Goal: Book appointment/travel/reservation

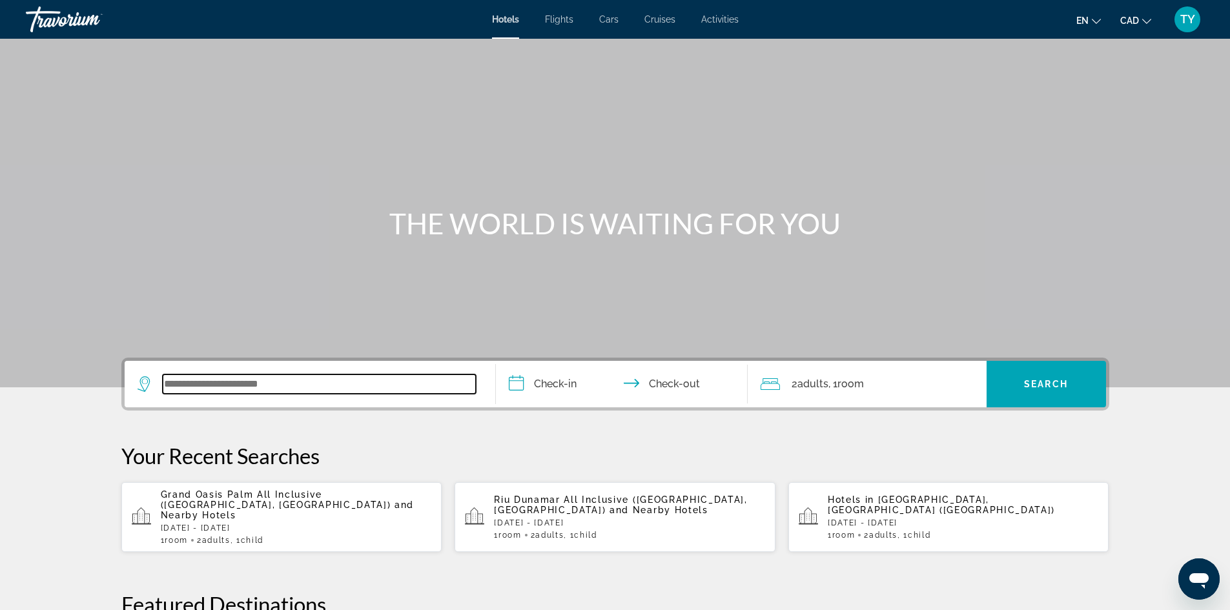
click at [377, 389] on input "Search widget" at bounding box center [319, 384] width 313 height 19
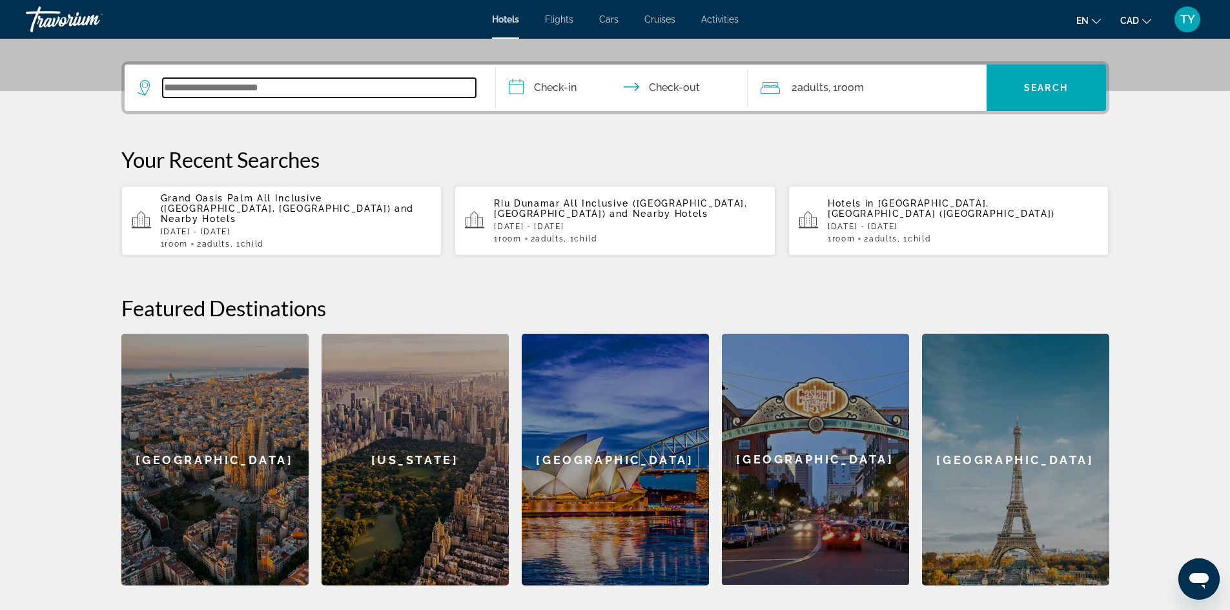
scroll to position [316, 0]
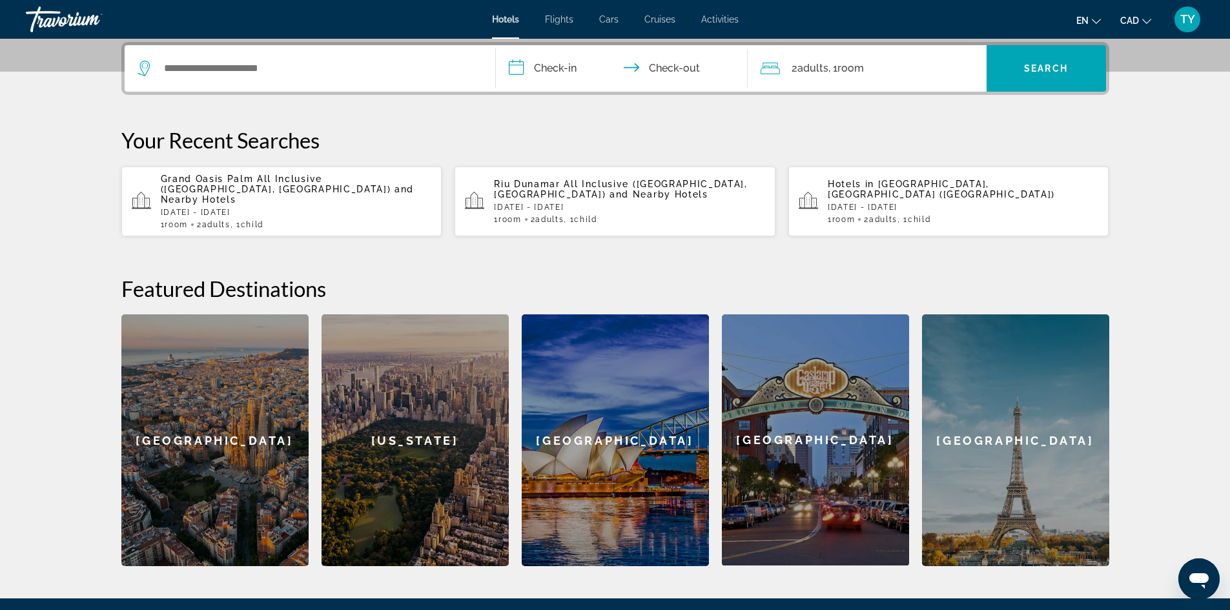
click at [560, 195] on div "Riu Dunamar All Inclusive (Cancun, MX) and Nearby Hotels Wed, 12 Nov - Sun, 16 …" at bounding box center [629, 201] width 271 height 45
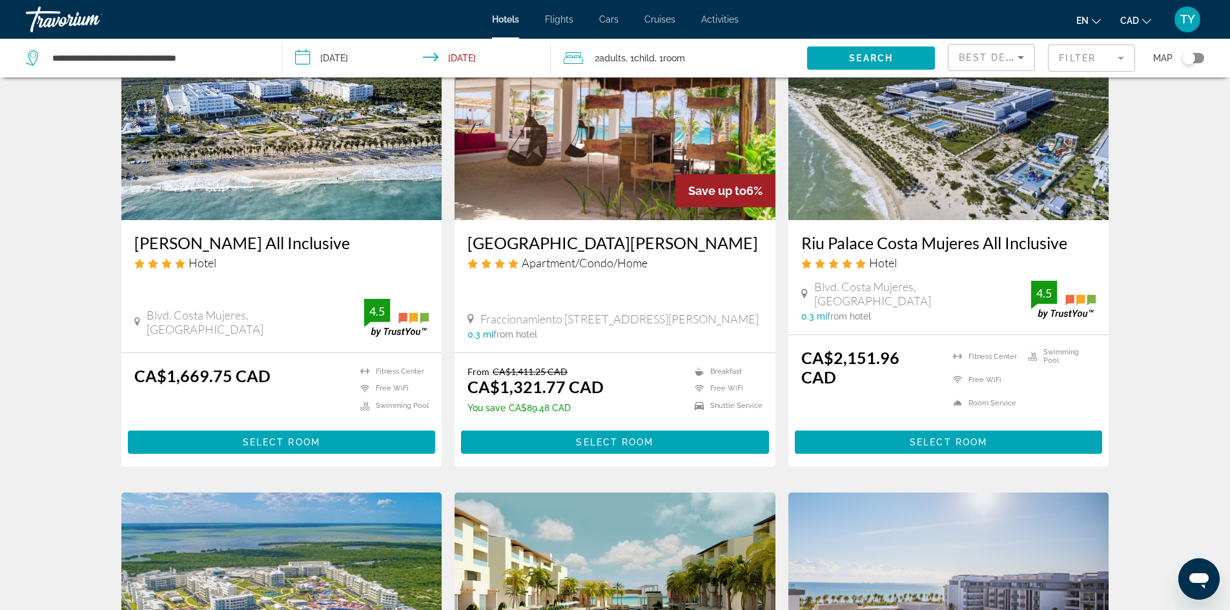
scroll to position [129, 0]
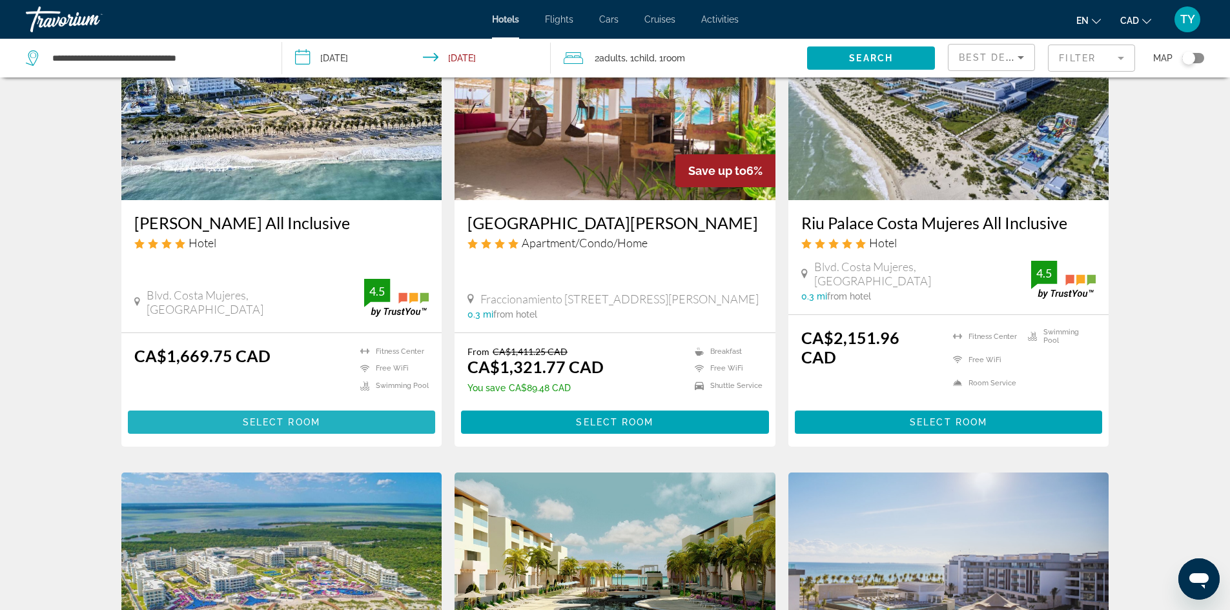
click at [290, 417] on span "Select Room" at bounding box center [281, 422] width 77 height 10
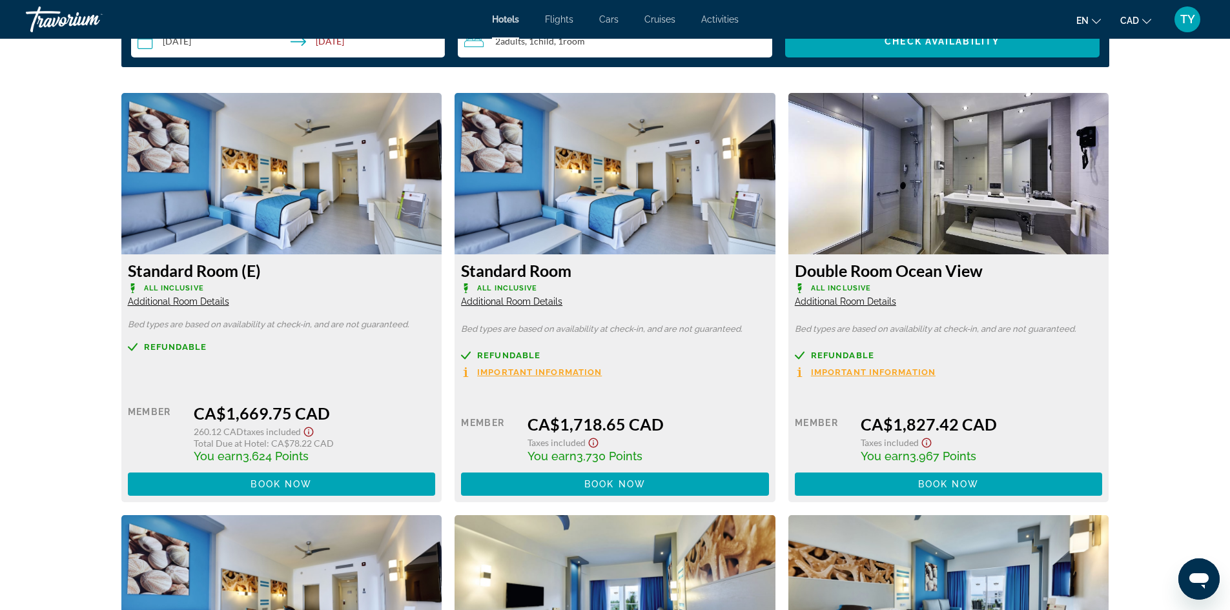
scroll to position [1679, 0]
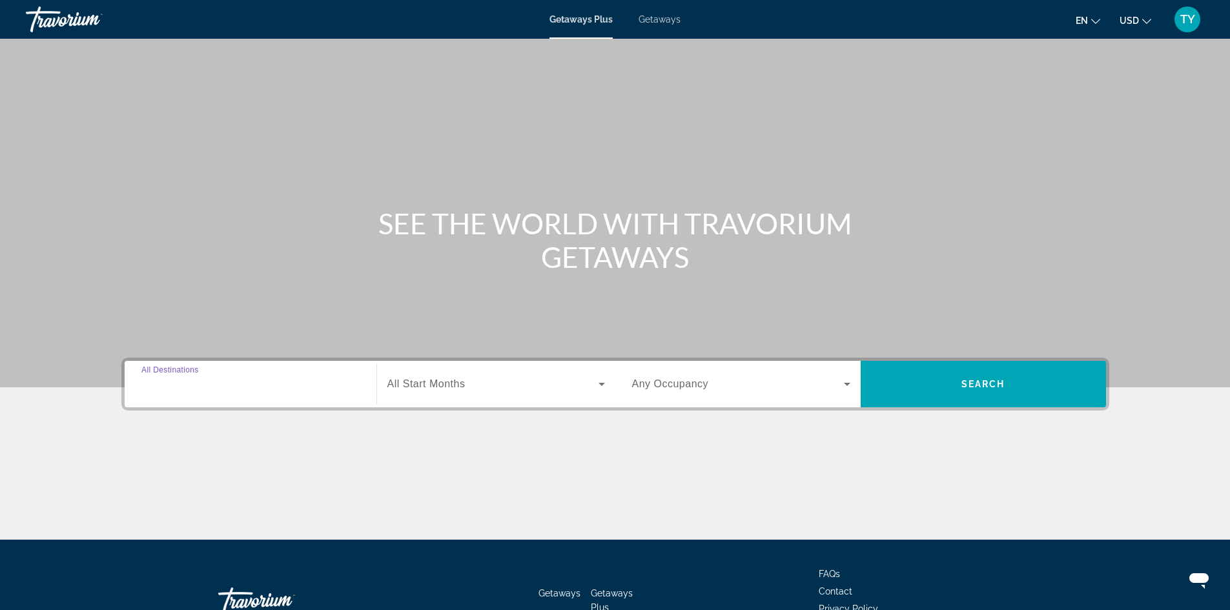
click at [240, 386] on input "Destination All Destinations" at bounding box center [250, 384] width 218 height 15
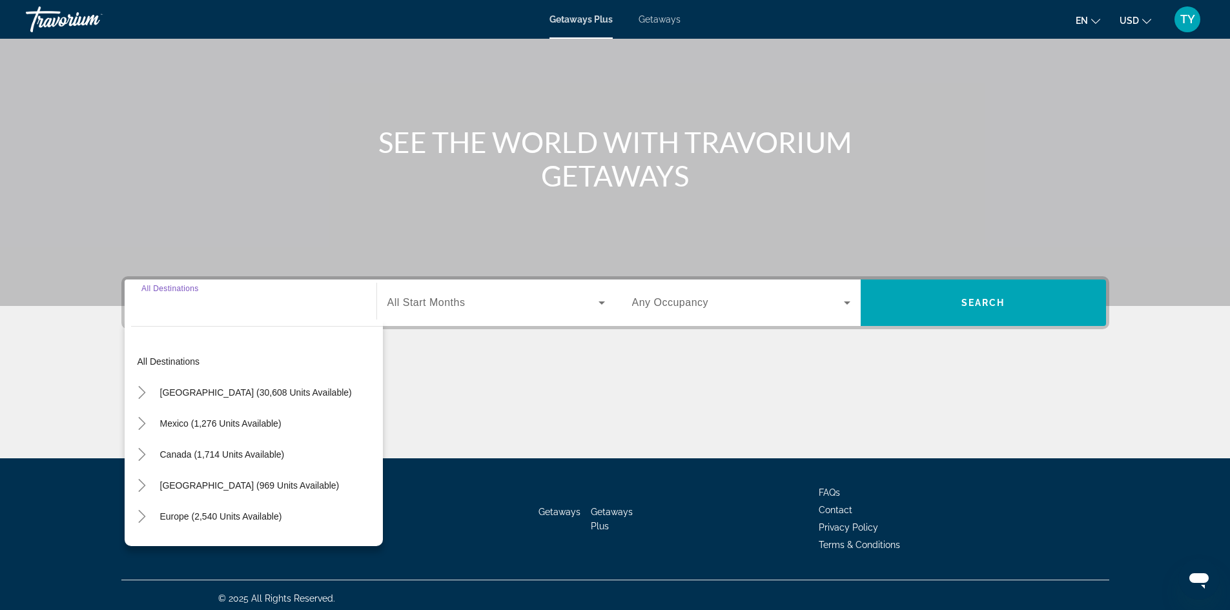
scroll to position [88, 0]
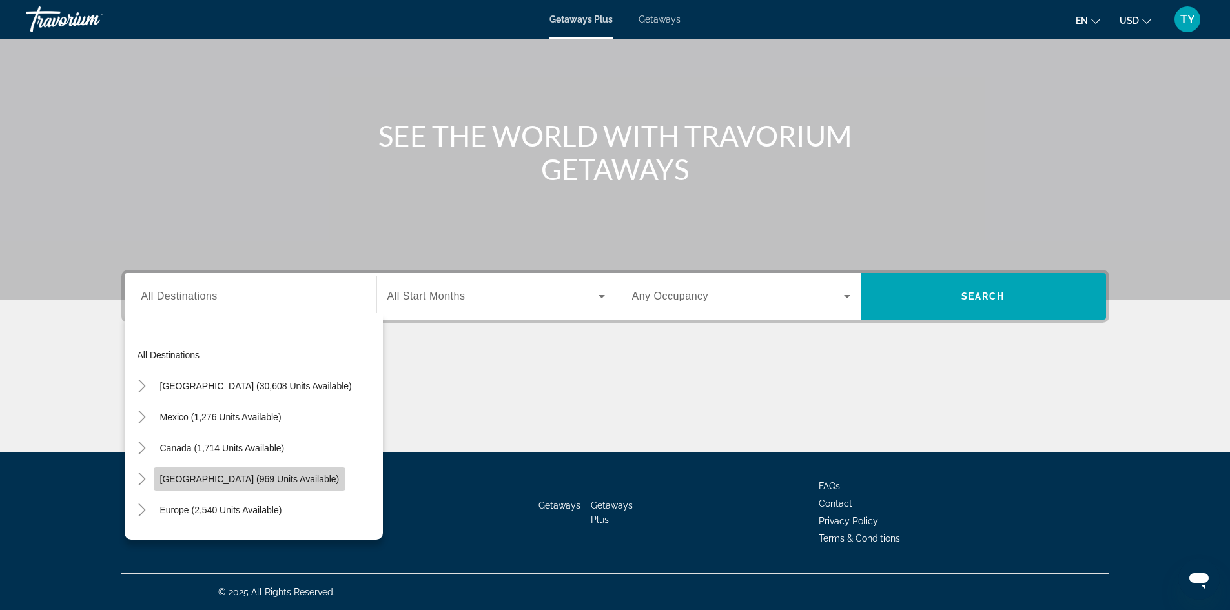
click at [205, 480] on span "Caribbean & Atlantic Islands (969 units available)" at bounding box center [250, 479] width 180 height 10
type input "**********"
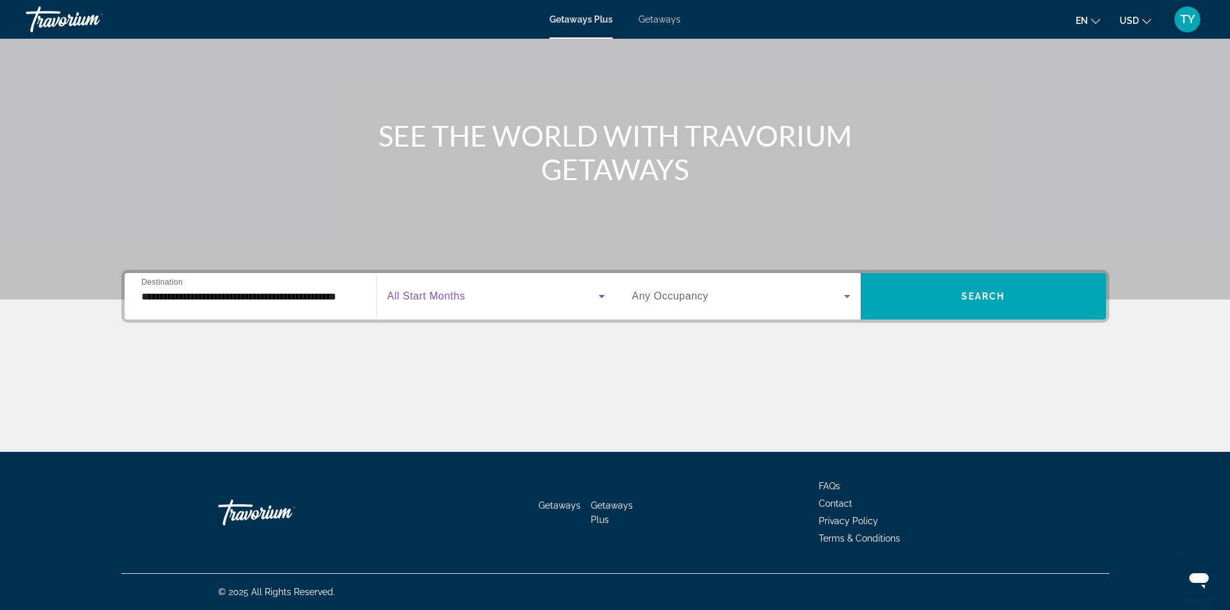
click at [511, 300] on span "Search widget" at bounding box center [492, 296] width 211 height 15
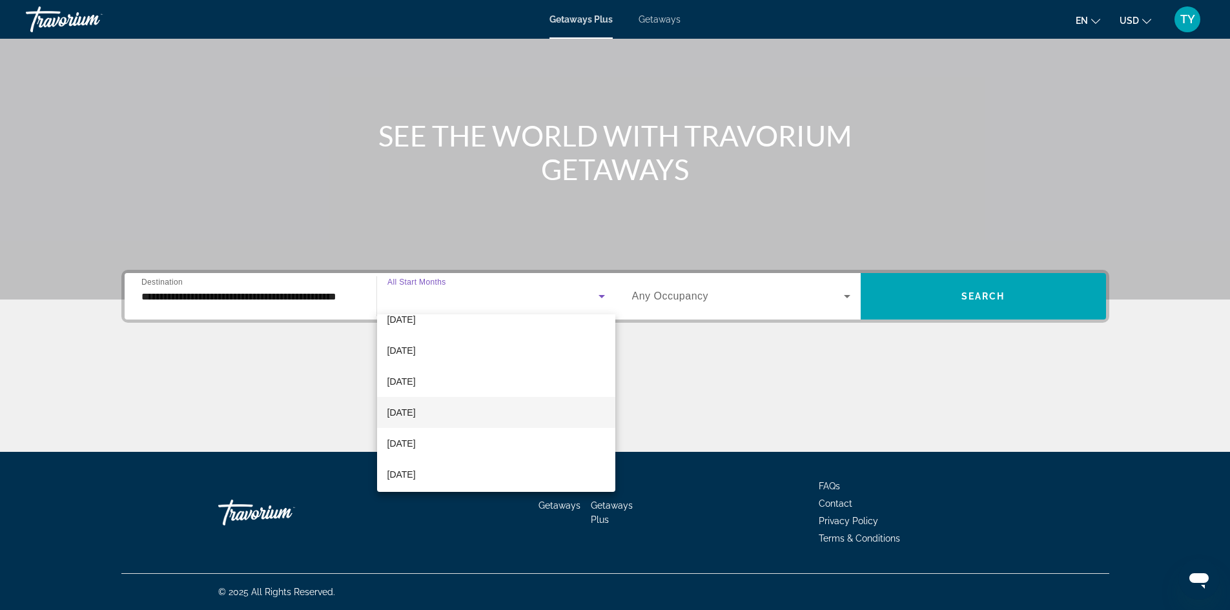
scroll to position [0, 0]
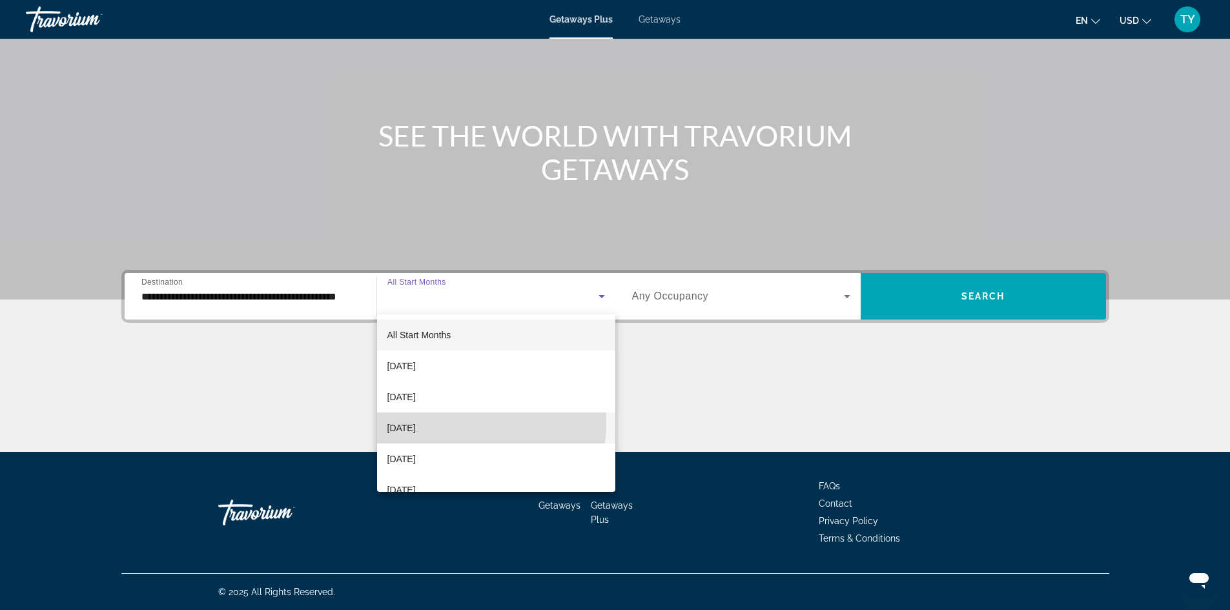
click at [416, 422] on span "November 2025" at bounding box center [401, 427] width 28 height 15
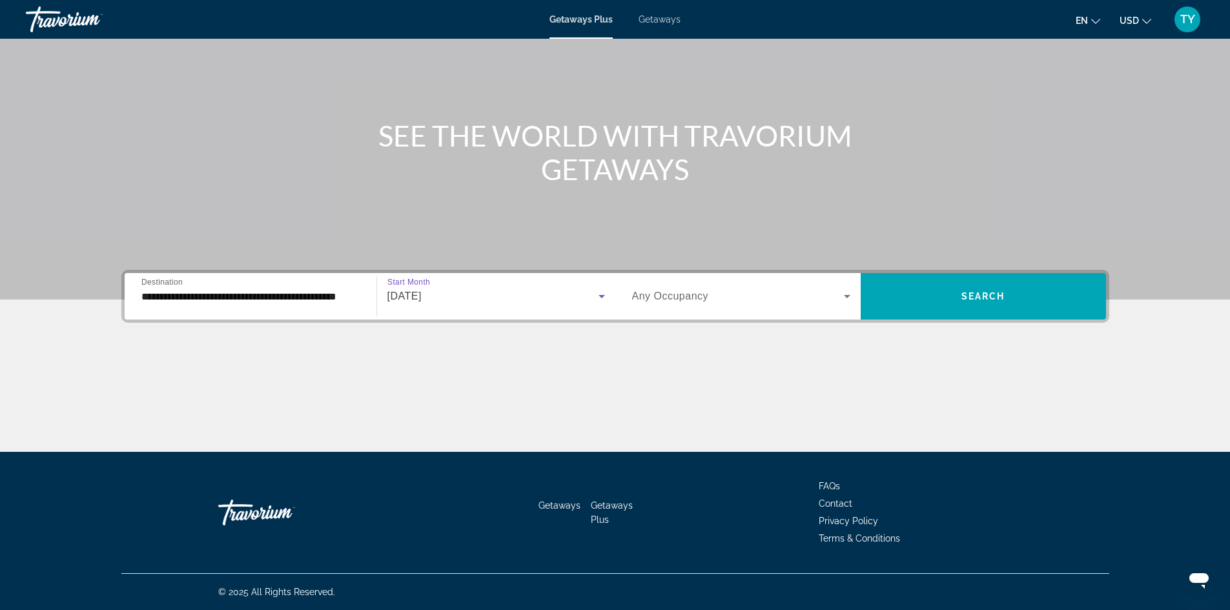
click at [845, 298] on icon "Search widget" at bounding box center [847, 296] width 15 height 15
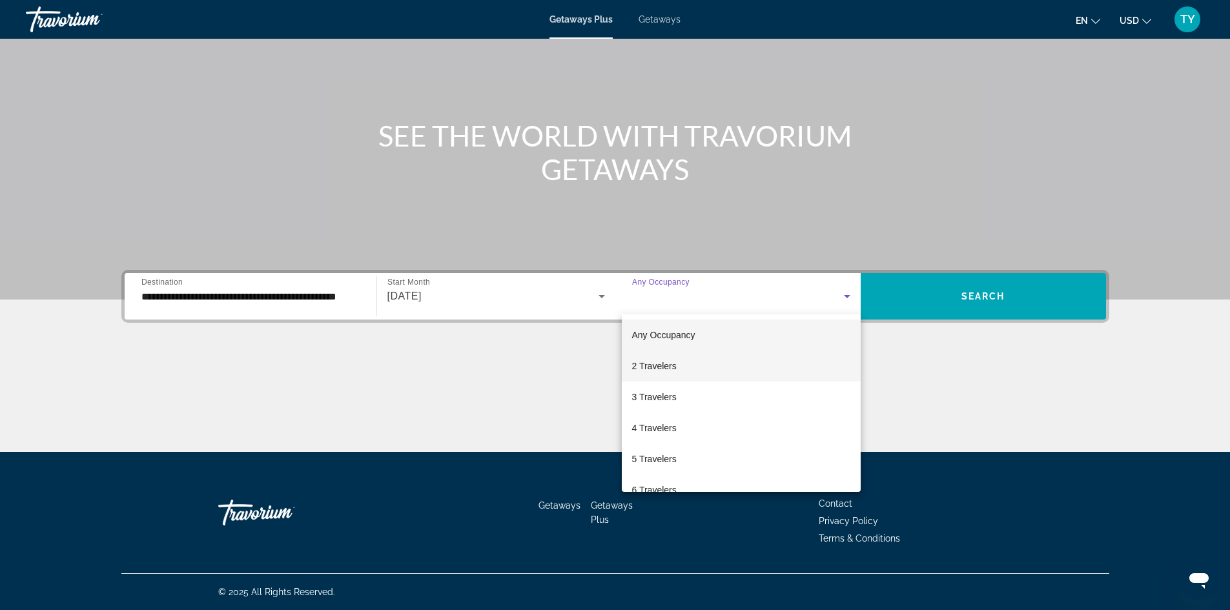
click at [695, 364] on mat-option "2 Travelers" at bounding box center [741, 366] width 239 height 31
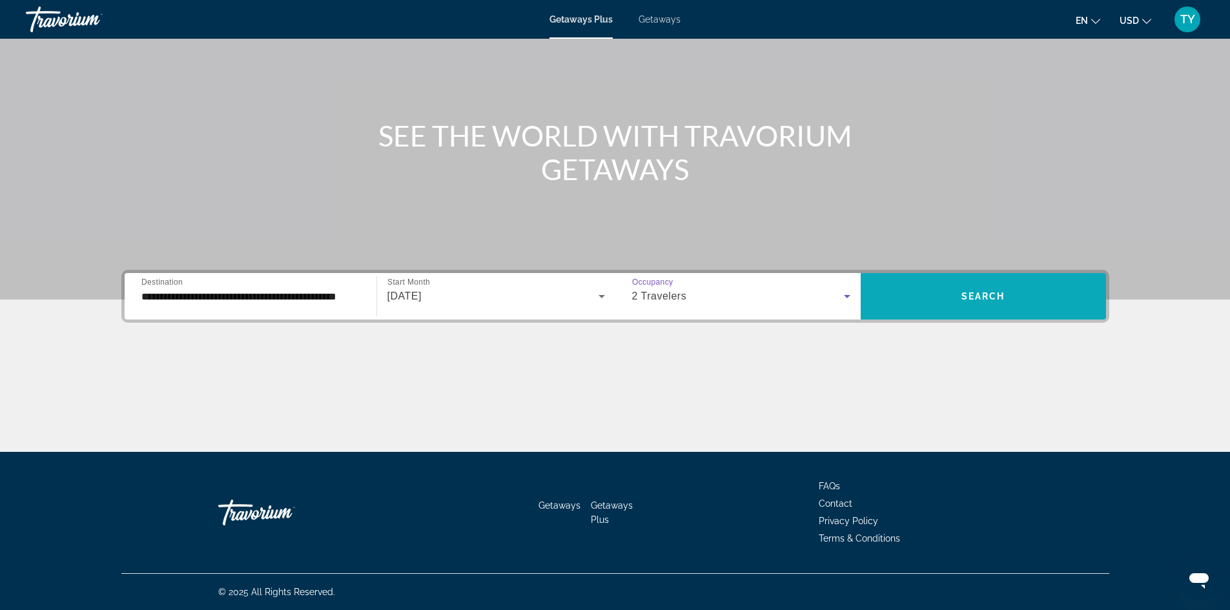
click at [971, 289] on span "Search widget" at bounding box center [983, 296] width 245 height 31
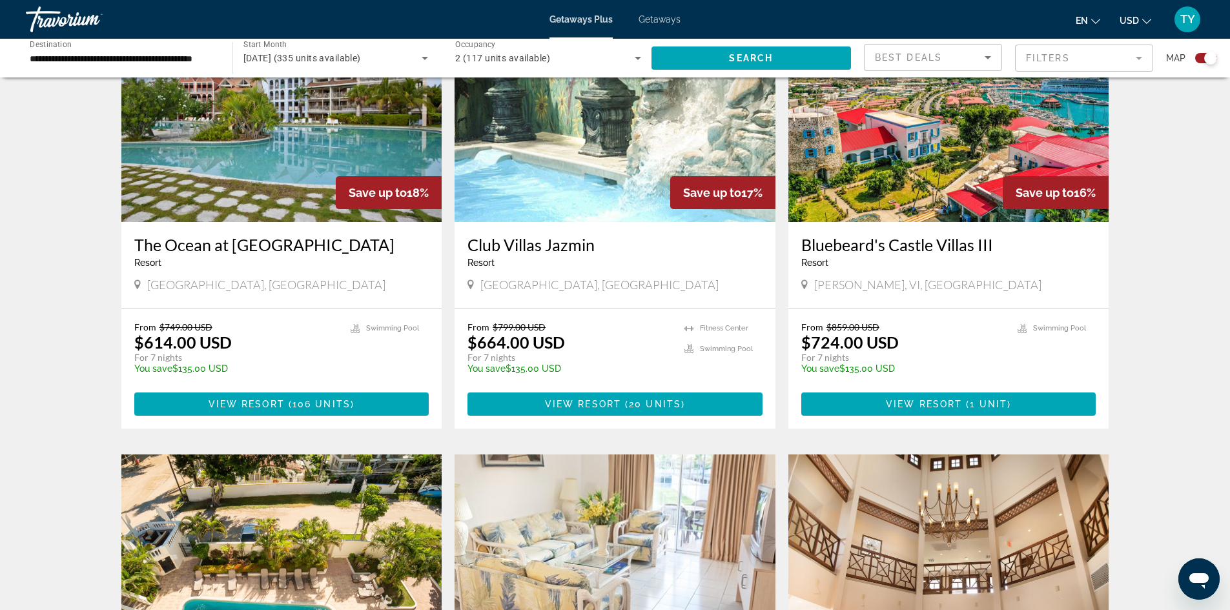
scroll to position [517, 0]
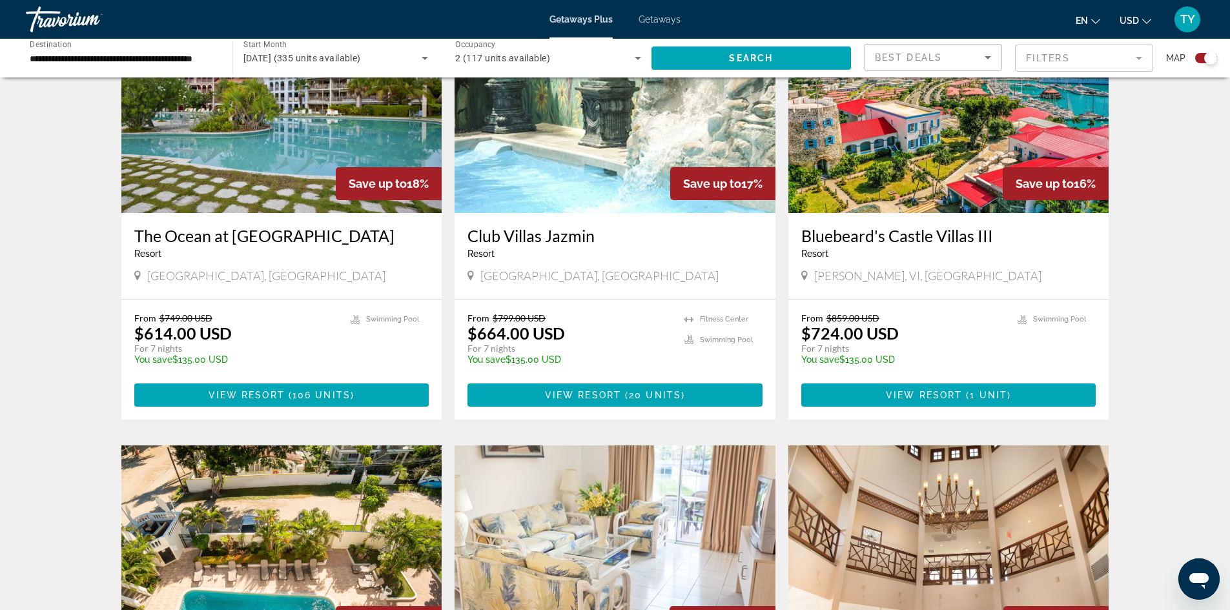
click at [1149, 18] on icon "Change currency" at bounding box center [1146, 21] width 9 height 9
click at [1121, 83] on button "CAD (Can$)" at bounding box center [1110, 85] width 64 height 17
